Goal: Task Accomplishment & Management: Complete application form

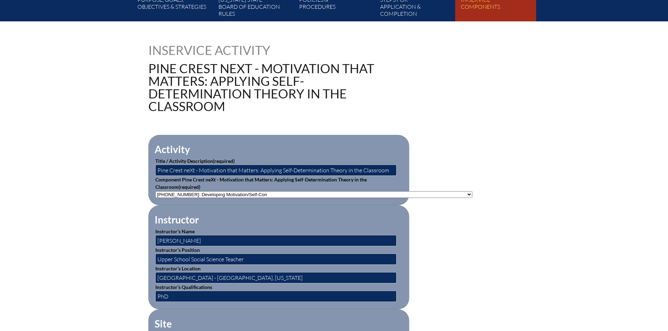
scroll to position [1, 0]
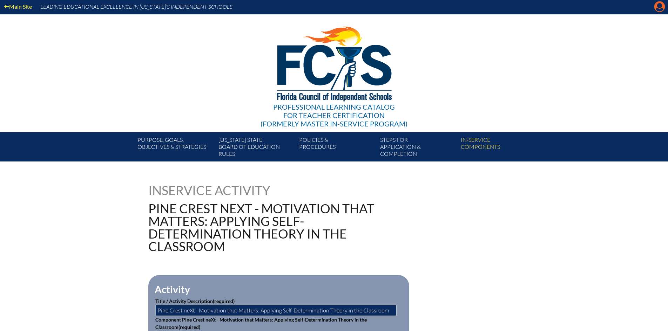
click at [655, 6] on icon at bounding box center [660, 6] width 11 height 11
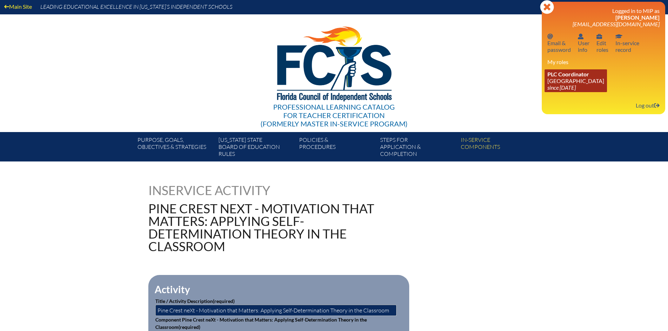
click at [581, 83] on link "PLC Coordinator Pine Crest School since 2016 Aug 15" at bounding box center [576, 80] width 62 height 23
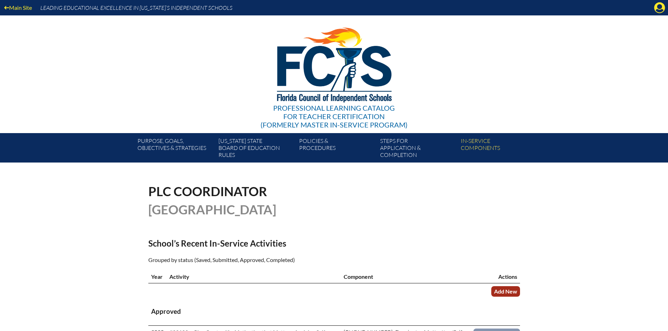
click at [506, 288] on link "Add New" at bounding box center [505, 292] width 29 height 10
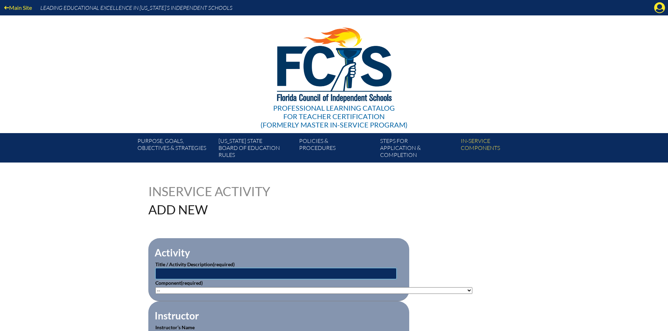
click at [200, 272] on input "text" at bounding box center [275, 273] width 241 height 11
type input "Pine Crest neXt - Real-World Science Integration"
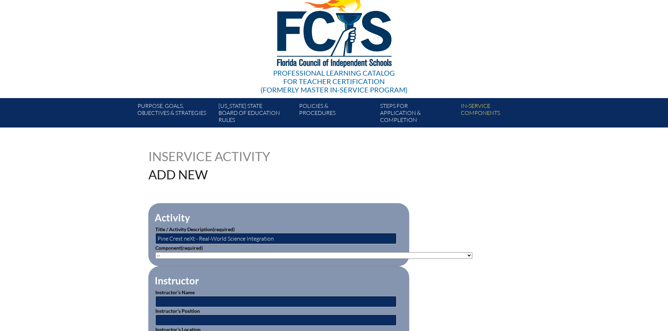
drag, startPoint x: 201, startPoint y: 256, endPoint x: 202, endPoint y: 252, distance: 4.7
click at [201, 256] on select"]"] "-- [PHONE_NUMBER]: Appropriate Art Activities [PHONE_NUMBER]: Concept and Art P…" at bounding box center [313, 256] width 317 height 7
select select"]"] "20424"
click at [155, 253] on select"]"] "-- [PHONE_NUMBER]: Appropriate Art Activities [PHONE_NUMBER]: Concept and Art P…" at bounding box center [313, 256] width 317 height 7
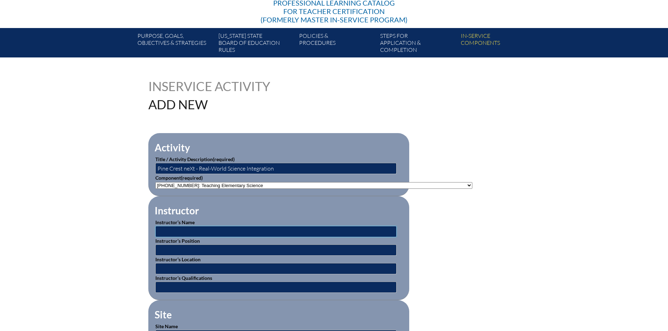
click at [184, 231] on input "text" at bounding box center [275, 231] width 241 height 11
type input "[PERSON_NAME]"
type input "Lower School Science Teacher"
type input "[GEOGRAPHIC_DATA] - [GEOGRAPHIC_DATA], [US_STATE]"
click at [199, 287] on input "text" at bounding box center [275, 287] width 241 height 11
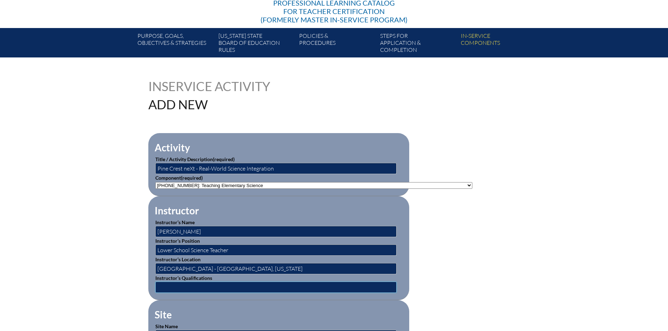
click at [252, 287] on input "text" at bounding box center [275, 287] width 241 height 11
type input "Teacher"
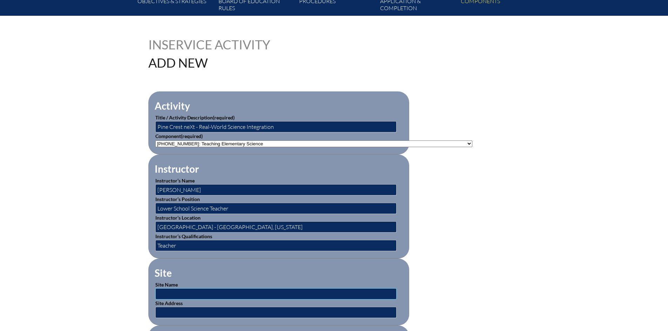
scroll to position [182, 0]
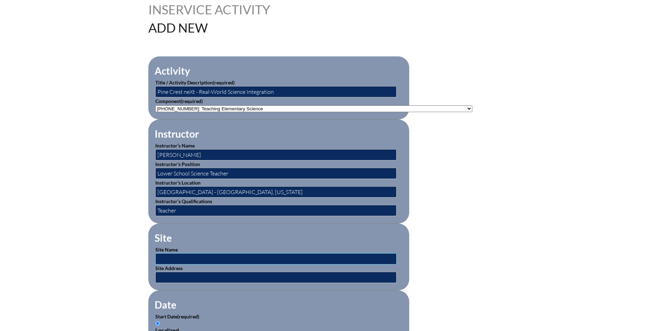
click at [186, 258] on input "text" at bounding box center [275, 259] width 241 height 11
type input "[GEOGRAPHIC_DATA]"
click at [200, 276] on input "text" at bounding box center [275, 277] width 241 height 11
type input "[STREET_ADDRESS] and [STREET_ADDRESS][PERSON_NAME]"
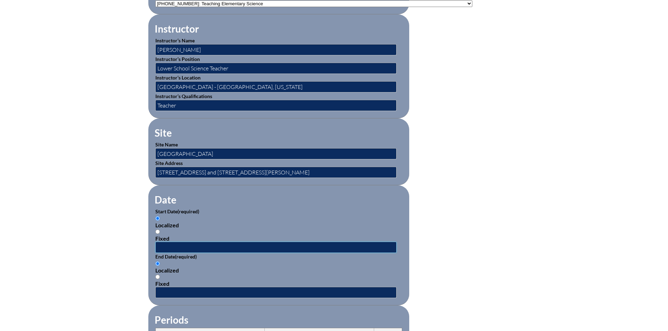
click at [163, 243] on input "text" at bounding box center [275, 247] width 241 height 11
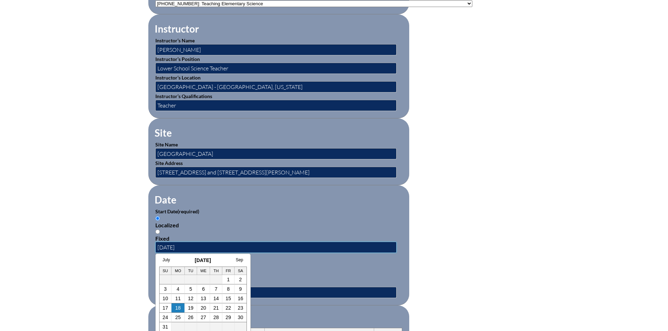
type input "[DATE]"
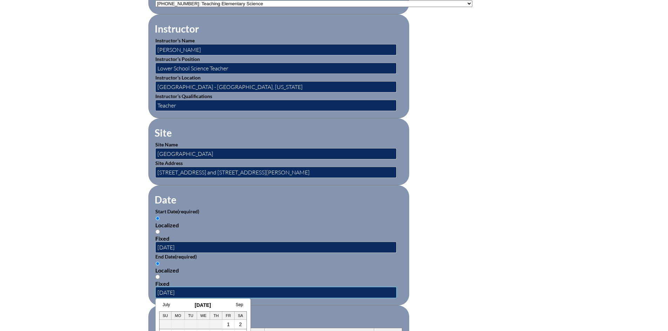
type input "[DATE]"
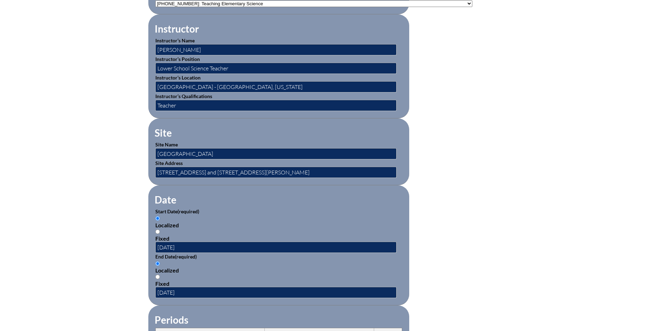
scroll to position [464, 0]
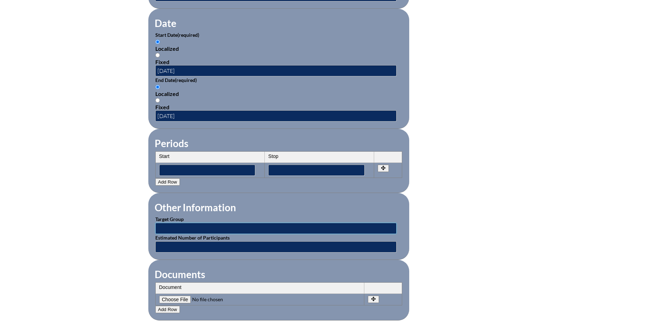
click at [319, 223] on input "text" at bounding box center [275, 228] width 241 height 11
type input "Lower School teachers"
click at [198, 245] on input "text" at bounding box center [275, 247] width 241 height 11
type input "50"
click at [188, 296] on input"] "file" at bounding box center [206, 300] width 95 height 8
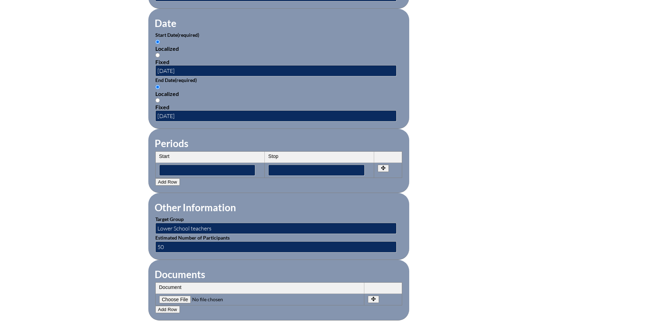
type input"] "C:\fakepath\PCneXt FCIS Application - Real-World Science Integration.pdf"
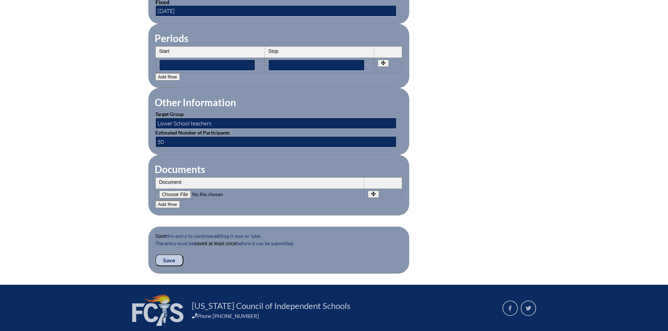
click at [177, 255] on input "Save" at bounding box center [169, 261] width 28 height 12
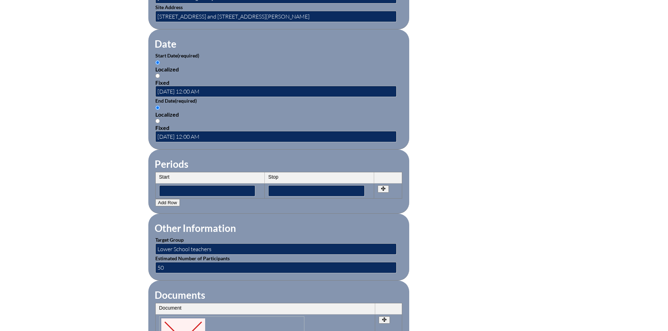
scroll to position [596, 0]
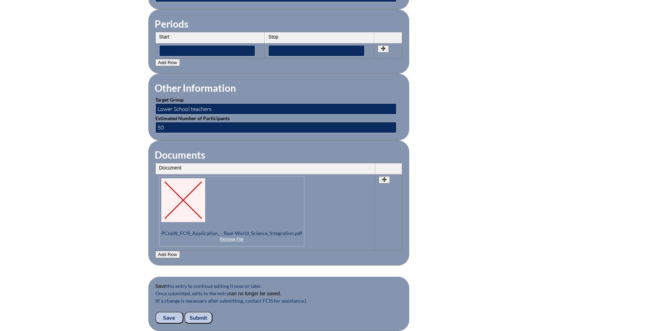
click at [205, 312] on input "Submit" at bounding box center [199, 318] width 28 height 12
